Goal: Navigation & Orientation: Understand site structure

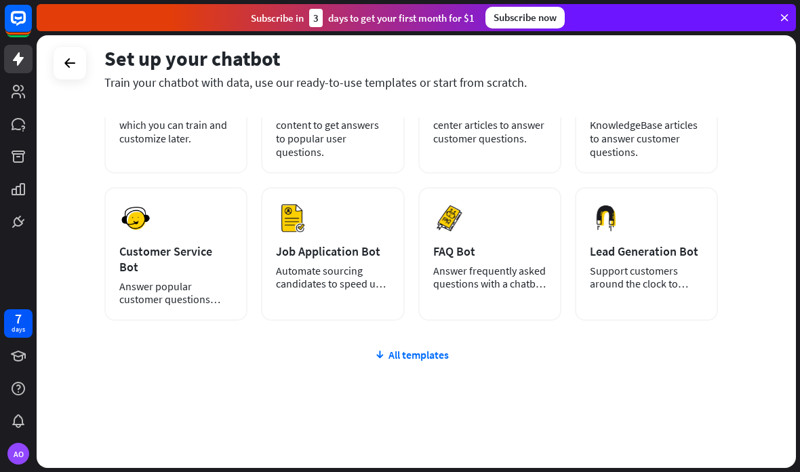
scroll to position [142, 0]
click at [456, 353] on div "plus Blank Bot Create a blank chatbot, which you can train and customize later.…" at bounding box center [411, 260] width 614 height 447
click at [453, 357] on div "plus Blank Bot Create a blank chatbot, which you can train and customize later.…" at bounding box center [411, 260] width 614 height 447
click at [415, 348] on div "All templates" at bounding box center [411, 355] width 614 height 14
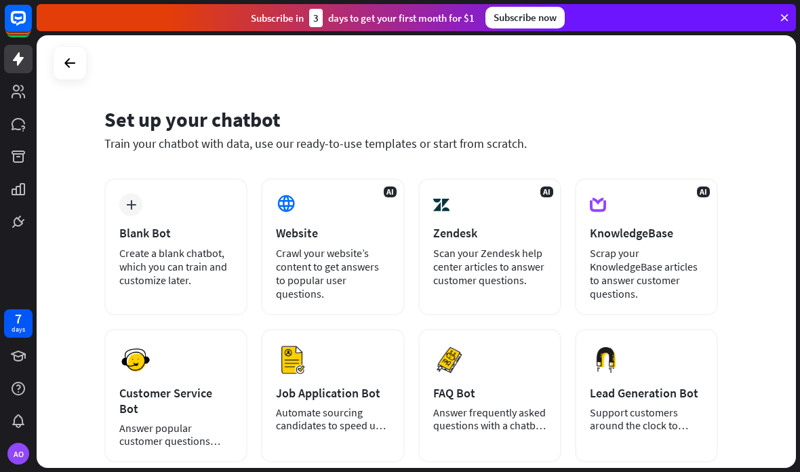
scroll to position [0, 0]
click at [0, 0] on icon at bounding box center [0, 0] width 0 height 0
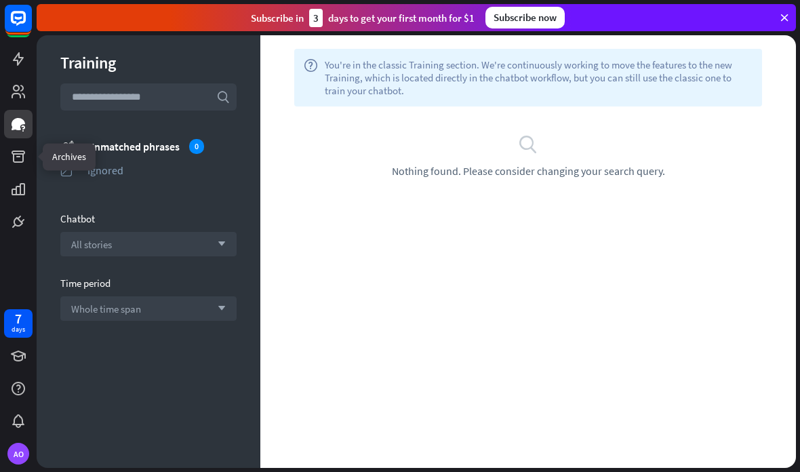
click at [0, 0] on icon at bounding box center [0, 0] width 0 height 0
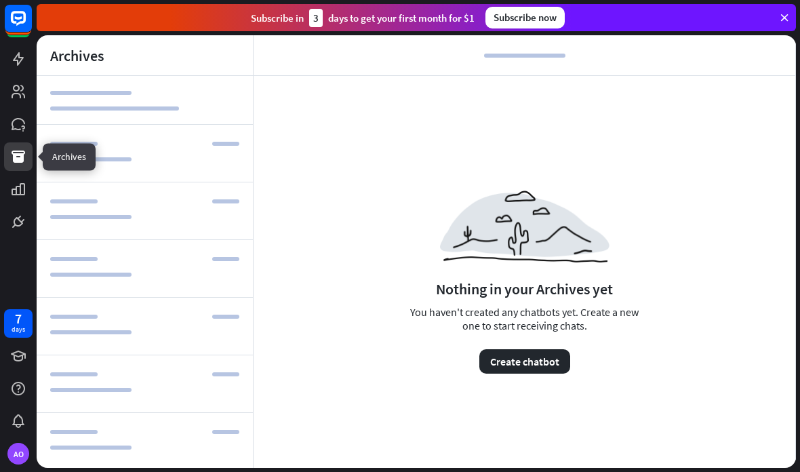
click at [0, 0] on icon at bounding box center [0, 0] width 0 height 0
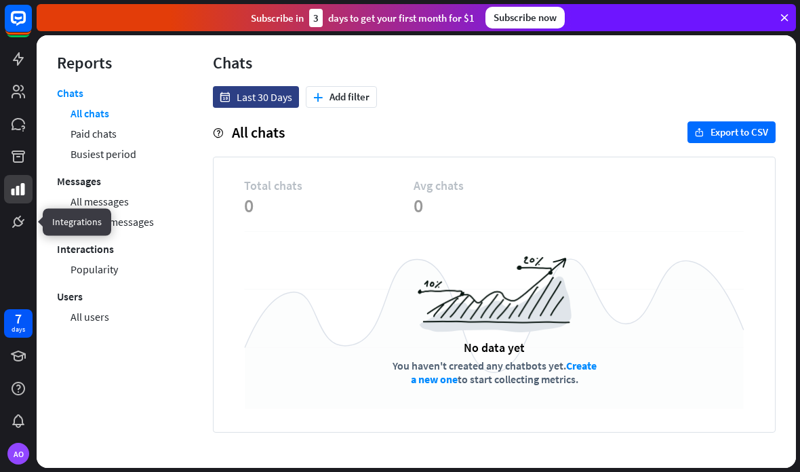
click at [0, 0] on icon at bounding box center [0, 0] width 0 height 0
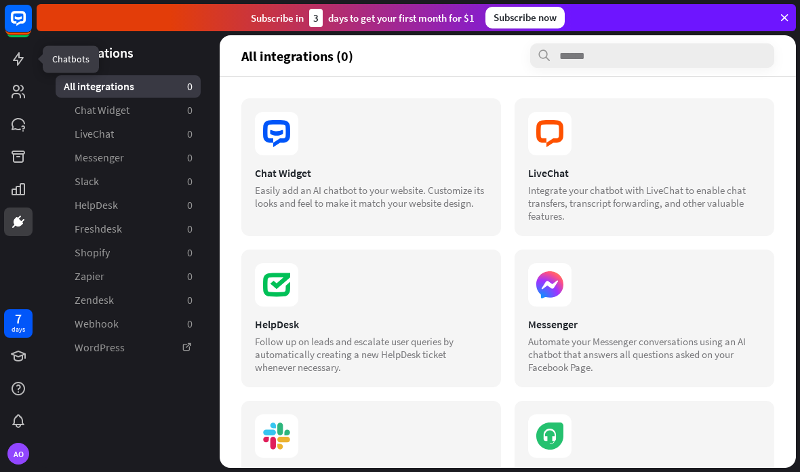
click at [26, 56] on link at bounding box center [18, 59] width 28 height 28
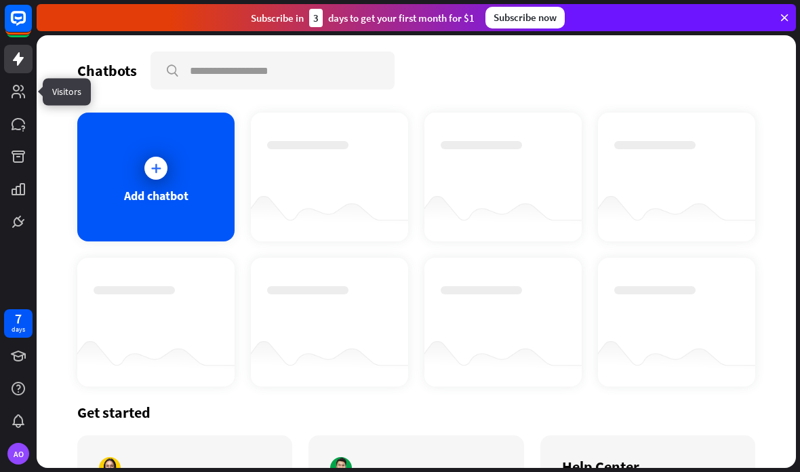
click at [0, 0] on icon at bounding box center [0, 0] width 0 height 0
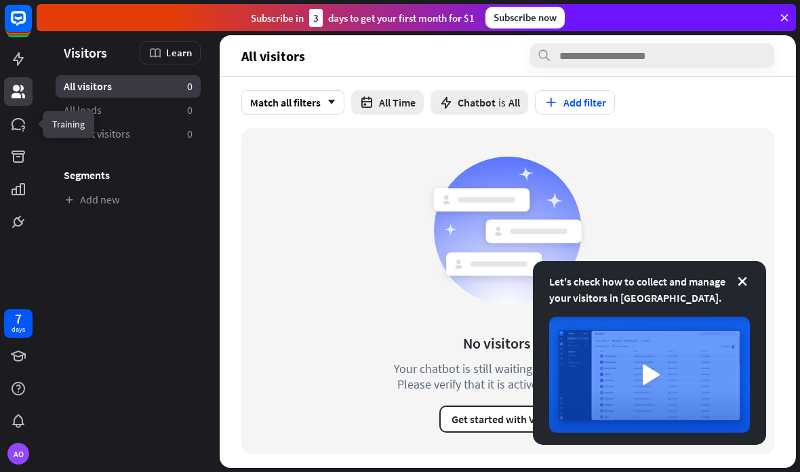
click at [0, 0] on icon at bounding box center [0, 0] width 0 height 0
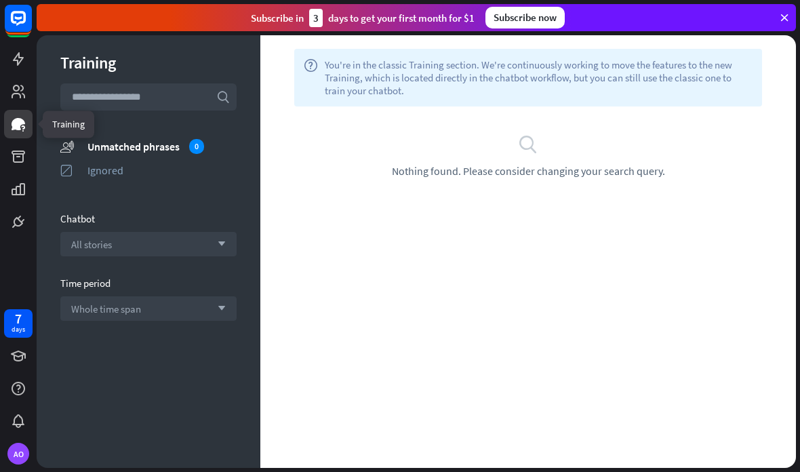
click at [9, 350] on link at bounding box center [18, 356] width 28 height 28
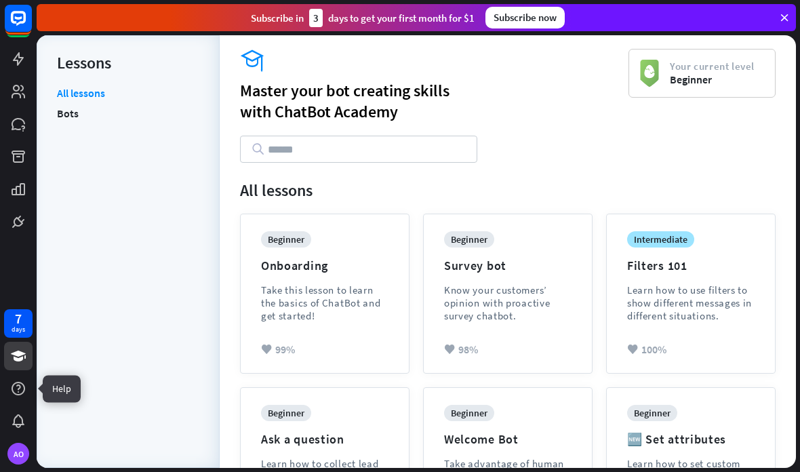
click at [0, 0] on icon at bounding box center [0, 0] width 0 height 0
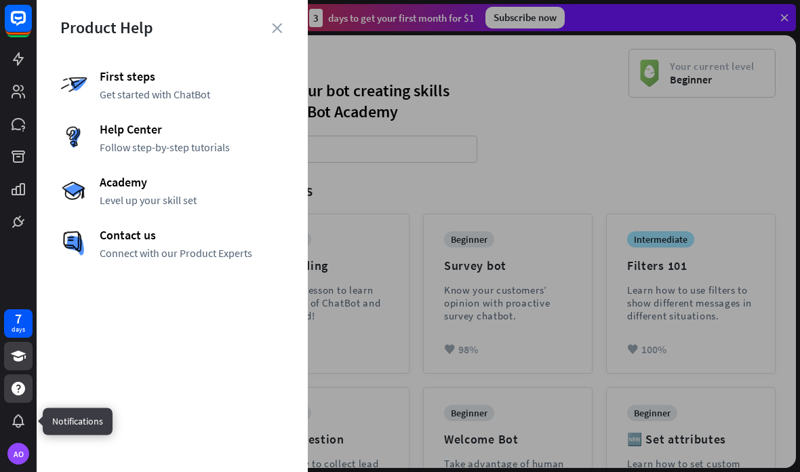
click at [0, 0] on icon at bounding box center [0, 0] width 0 height 0
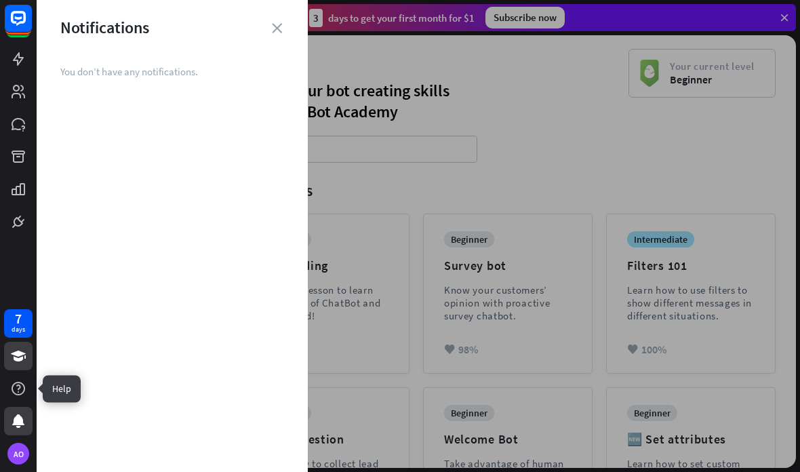
click at [0, 0] on icon at bounding box center [0, 0] width 0 height 0
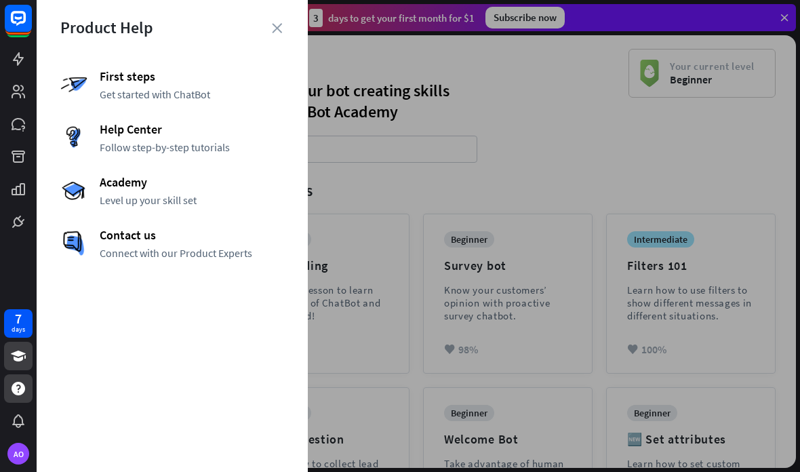
click at [295, 31] on div "Product Help First steps Get started with ChatBot Help Center Follow step-by-st…" at bounding box center [172, 236] width 271 height 472
click at [5, 86] on link at bounding box center [18, 91] width 28 height 28
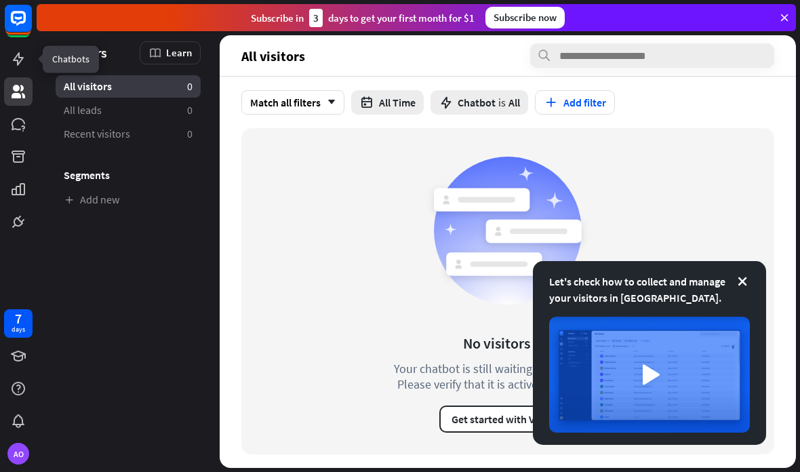
click at [0, 0] on icon at bounding box center [0, 0] width 0 height 0
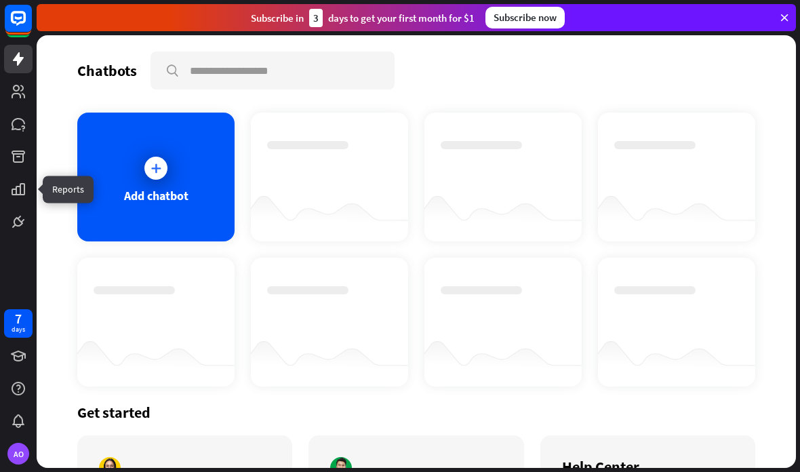
click at [0, 0] on icon at bounding box center [0, 0] width 0 height 0
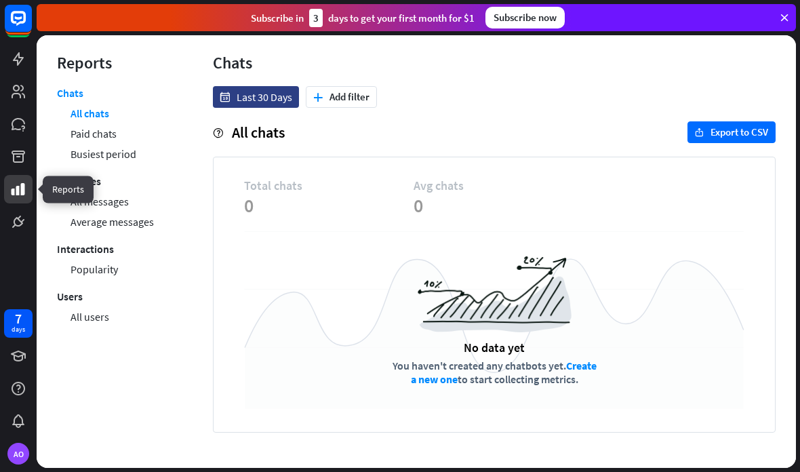
click at [9, 327] on div "7 days" at bounding box center [18, 323] width 28 height 28
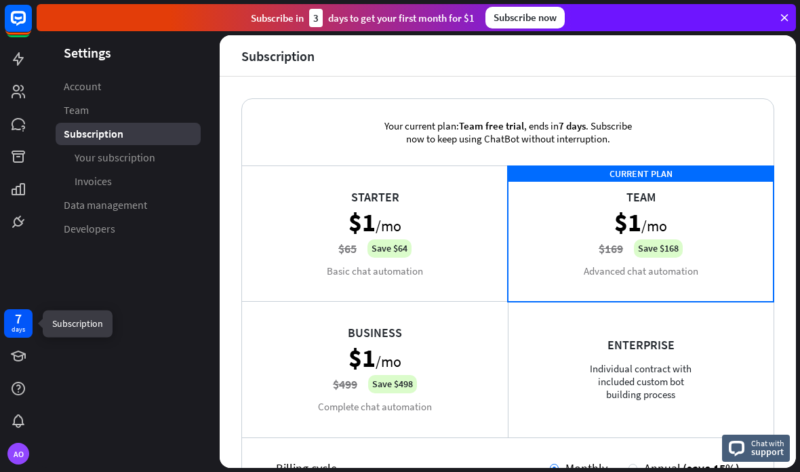
click at [17, 446] on div "AO" at bounding box center [18, 454] width 22 height 22
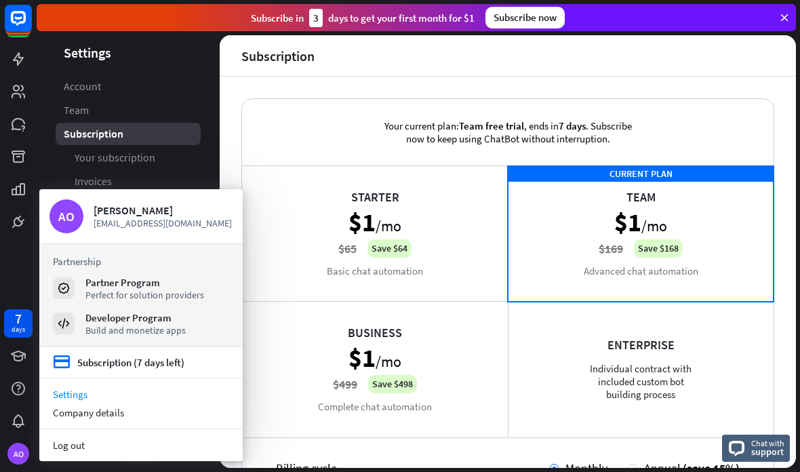
click at [8, 415] on div at bounding box center [18, 421] width 28 height 28
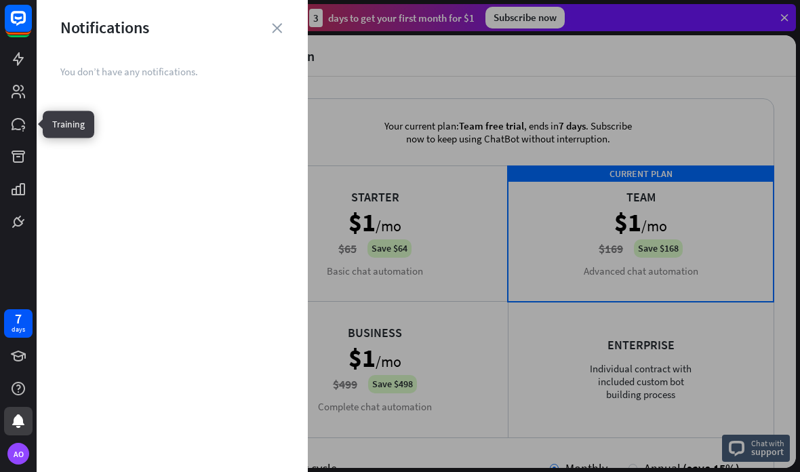
click at [0, 0] on icon at bounding box center [0, 0] width 0 height 0
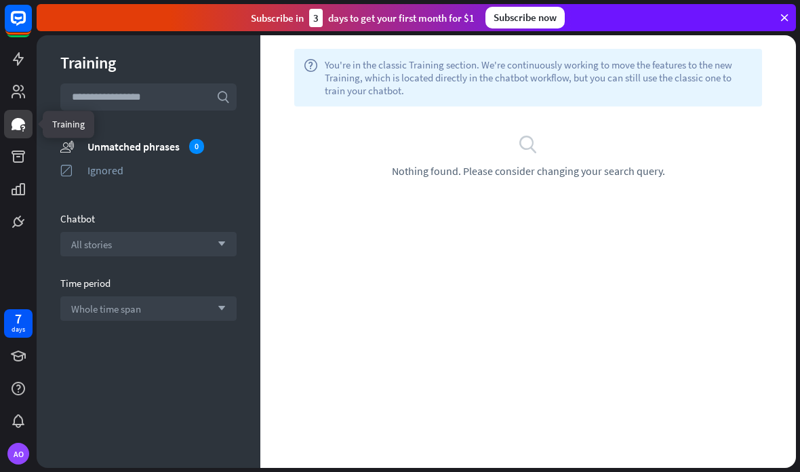
click at [0, 0] on icon at bounding box center [0, 0] width 0 height 0
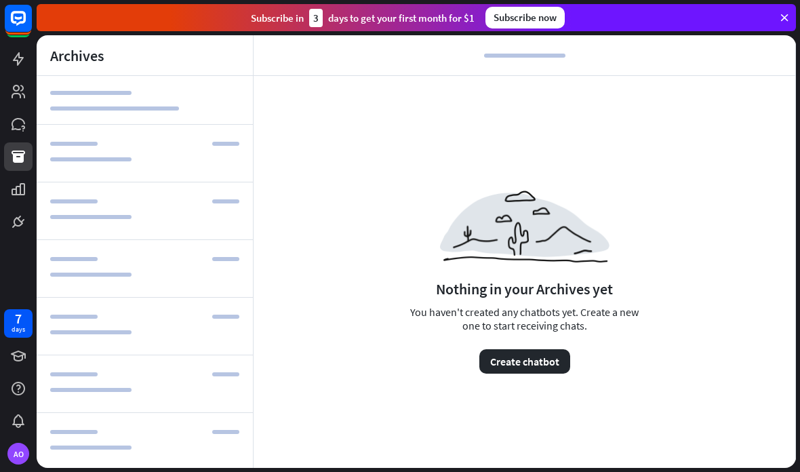
click at [1, 97] on div at bounding box center [18, 118] width 37 height 236
click at [22, 8] on rect at bounding box center [18, 18] width 27 height 27
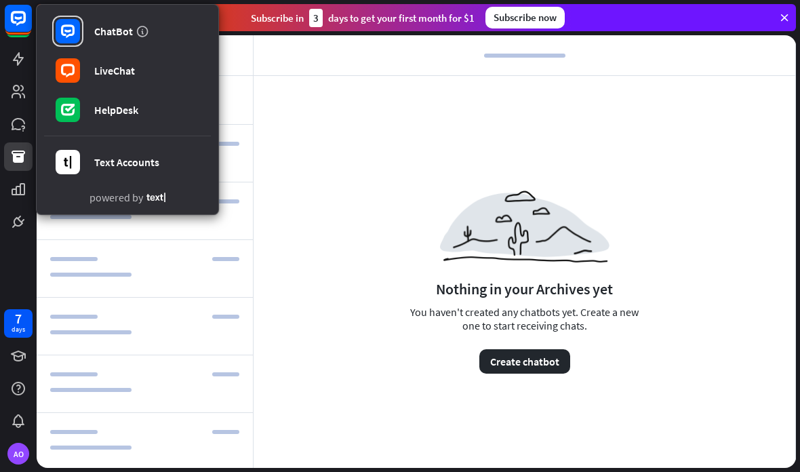
click at [75, 89] on link "LiveChat" at bounding box center [127, 71] width 167 height 38
